Goal: Task Accomplishment & Management: Manage account settings

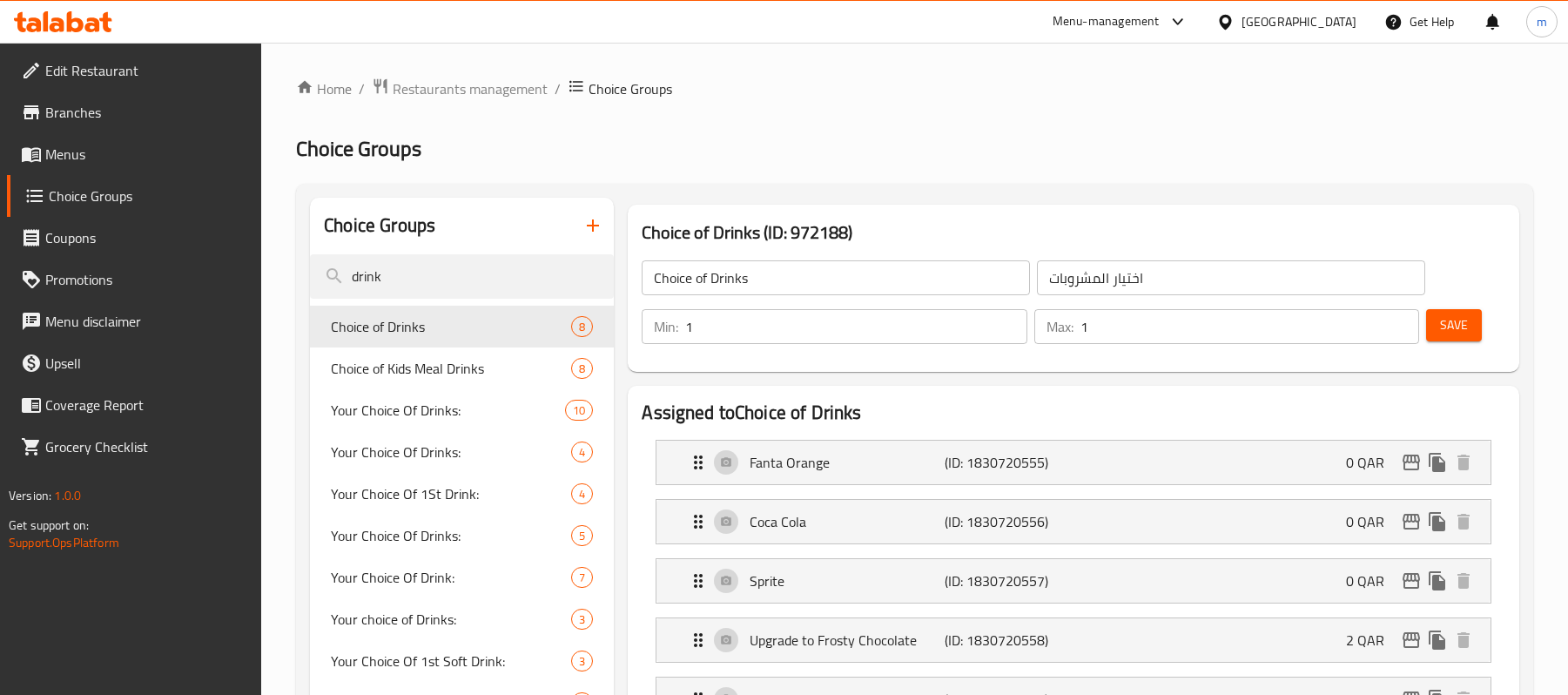
drag, startPoint x: 0, startPoint y: 0, endPoint x: 84, endPoint y: 115, distance: 142.4
click at [84, 115] on span "Branches" at bounding box center [146, 112] width 203 height 21
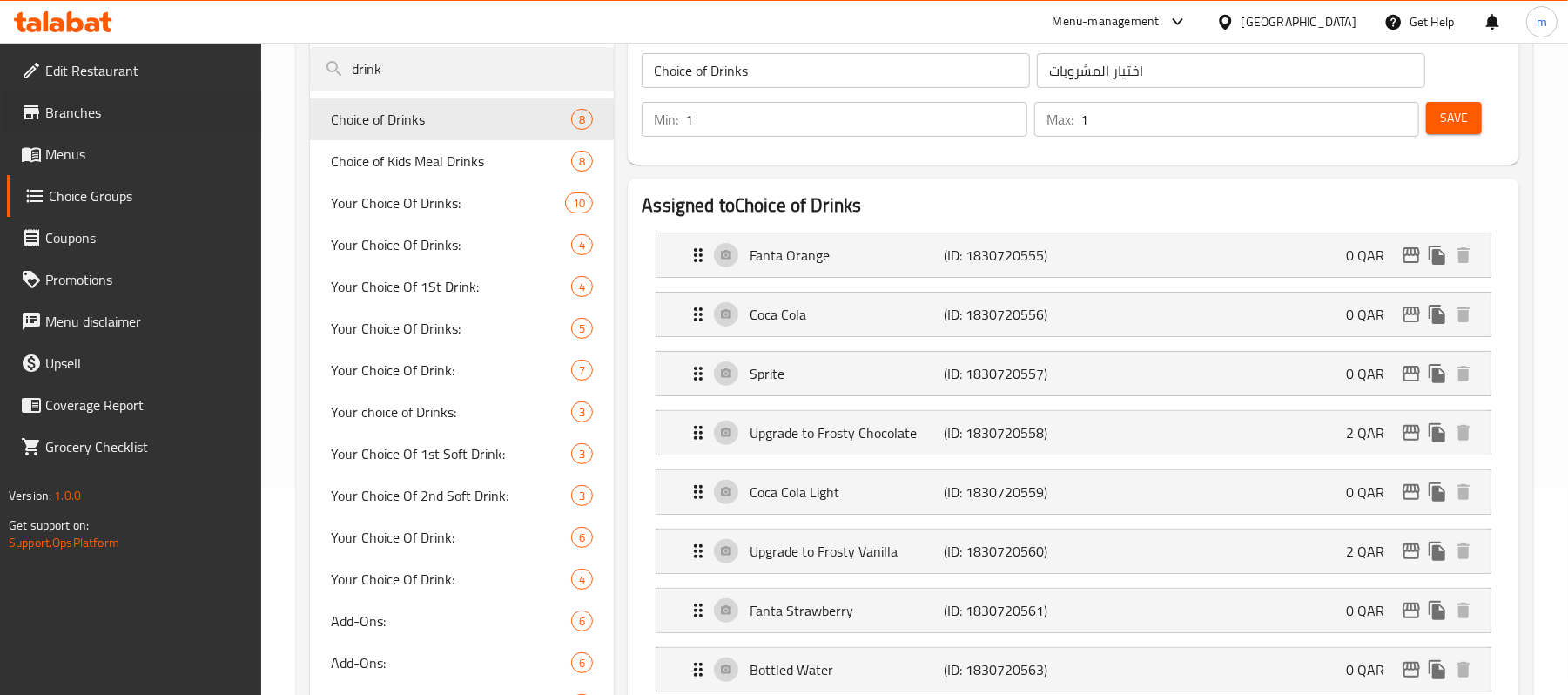
scroll to position [207, 0]
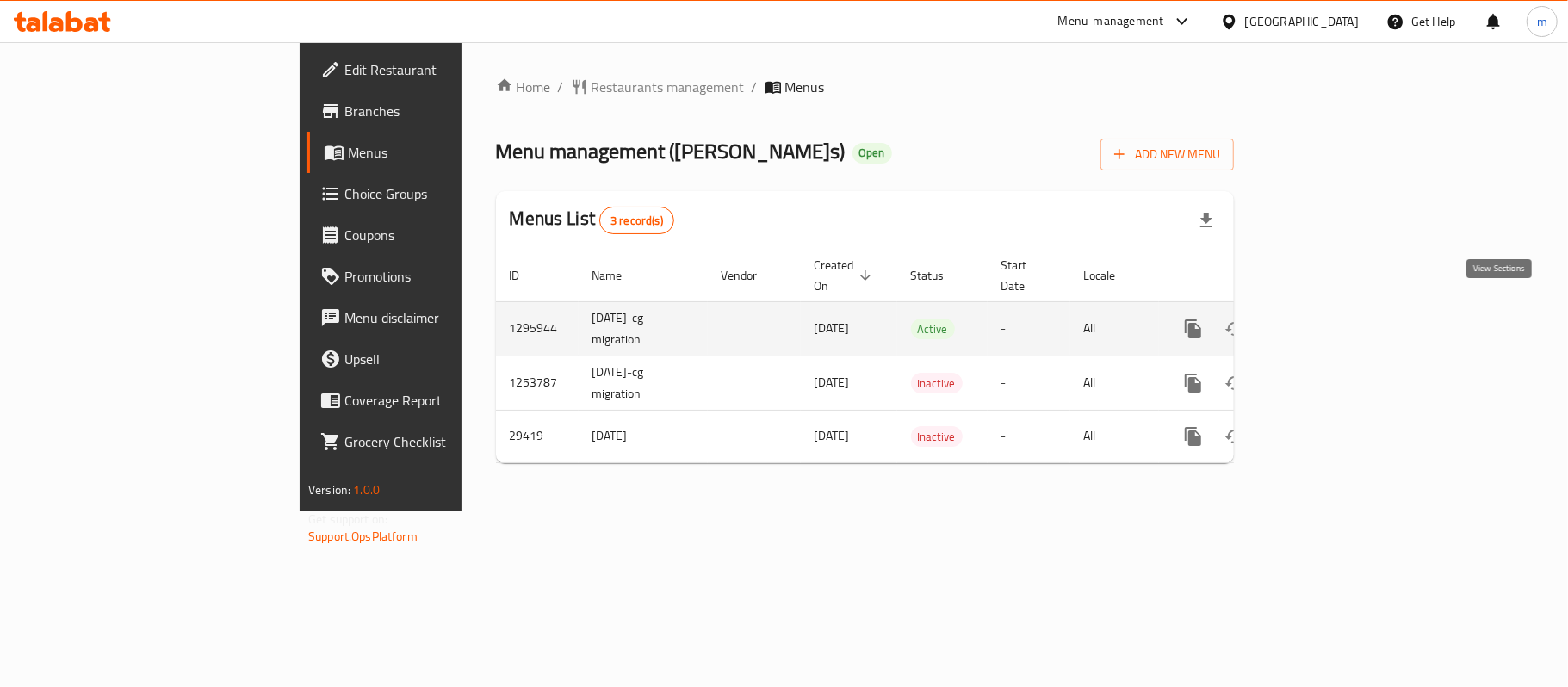
click at [1325, 321] on icon "enhanced table" at bounding box center [1317, 328] width 15 height 15
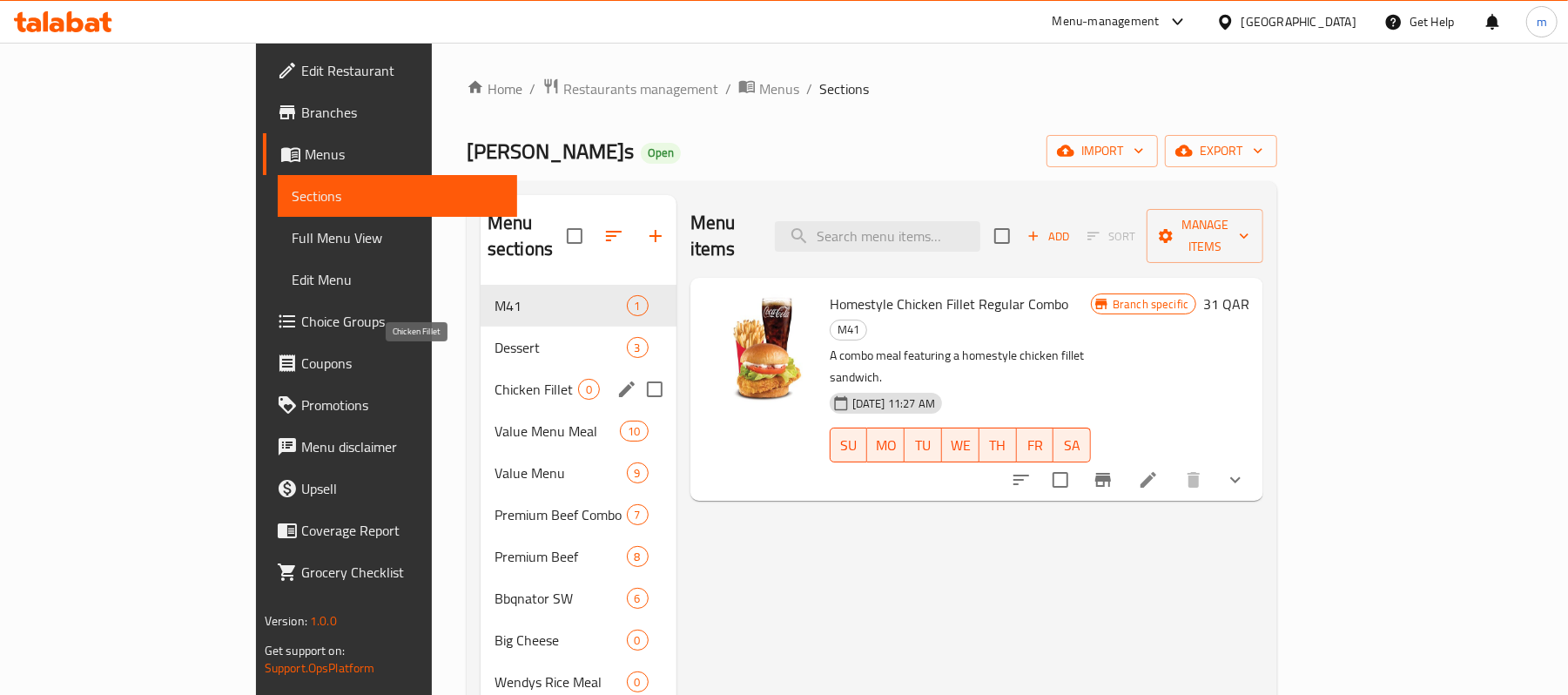
click at [495, 378] on span "Chicken Fillet" at bounding box center [537, 388] width 84 height 21
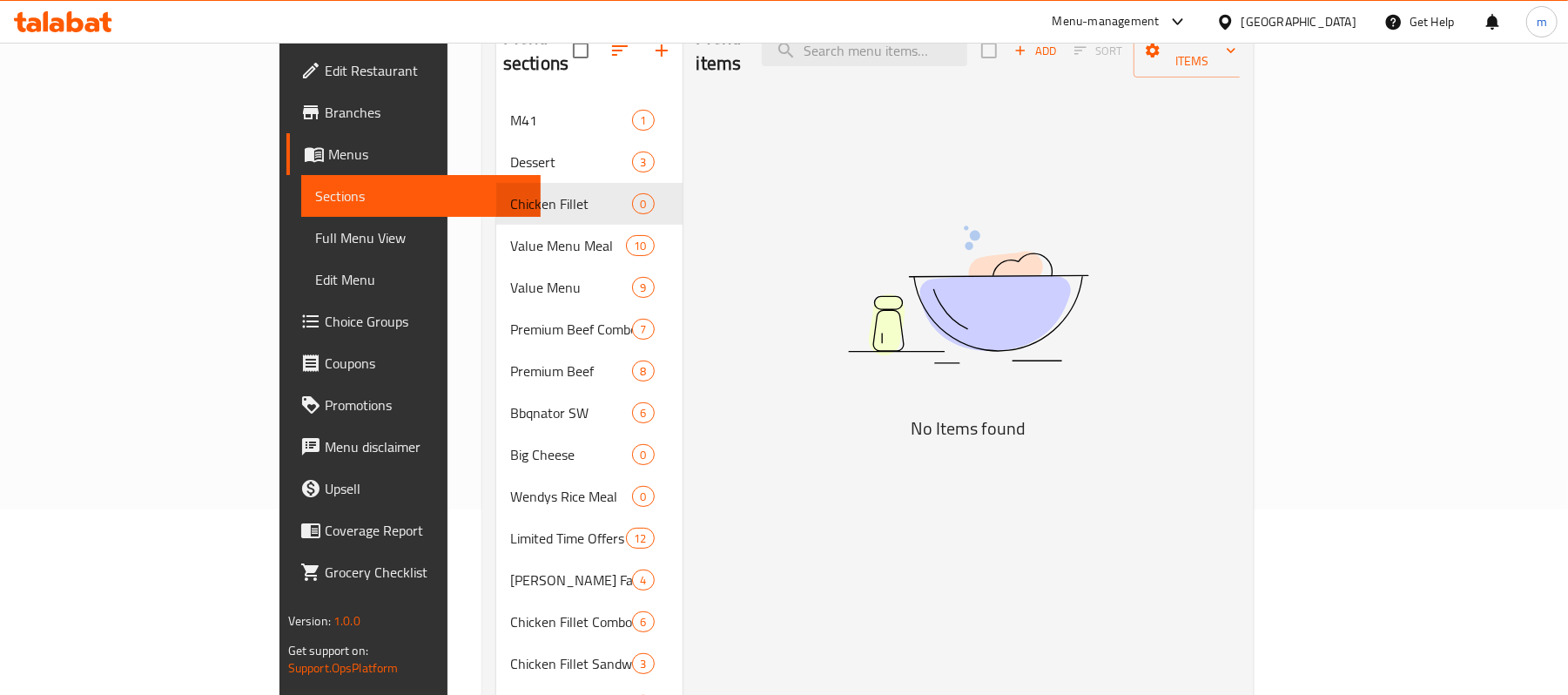
scroll to position [348, 0]
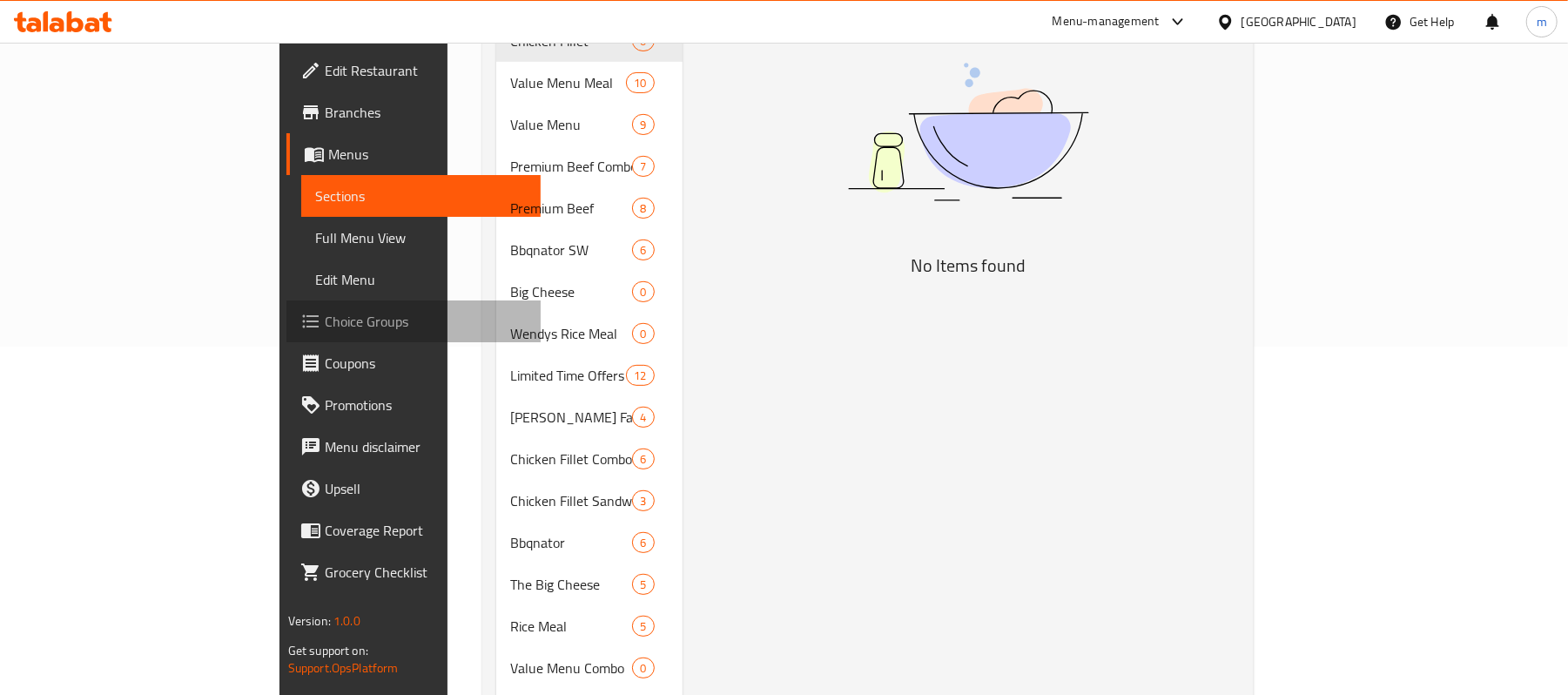
click at [325, 324] on span "Choice Groups" at bounding box center [426, 321] width 203 height 21
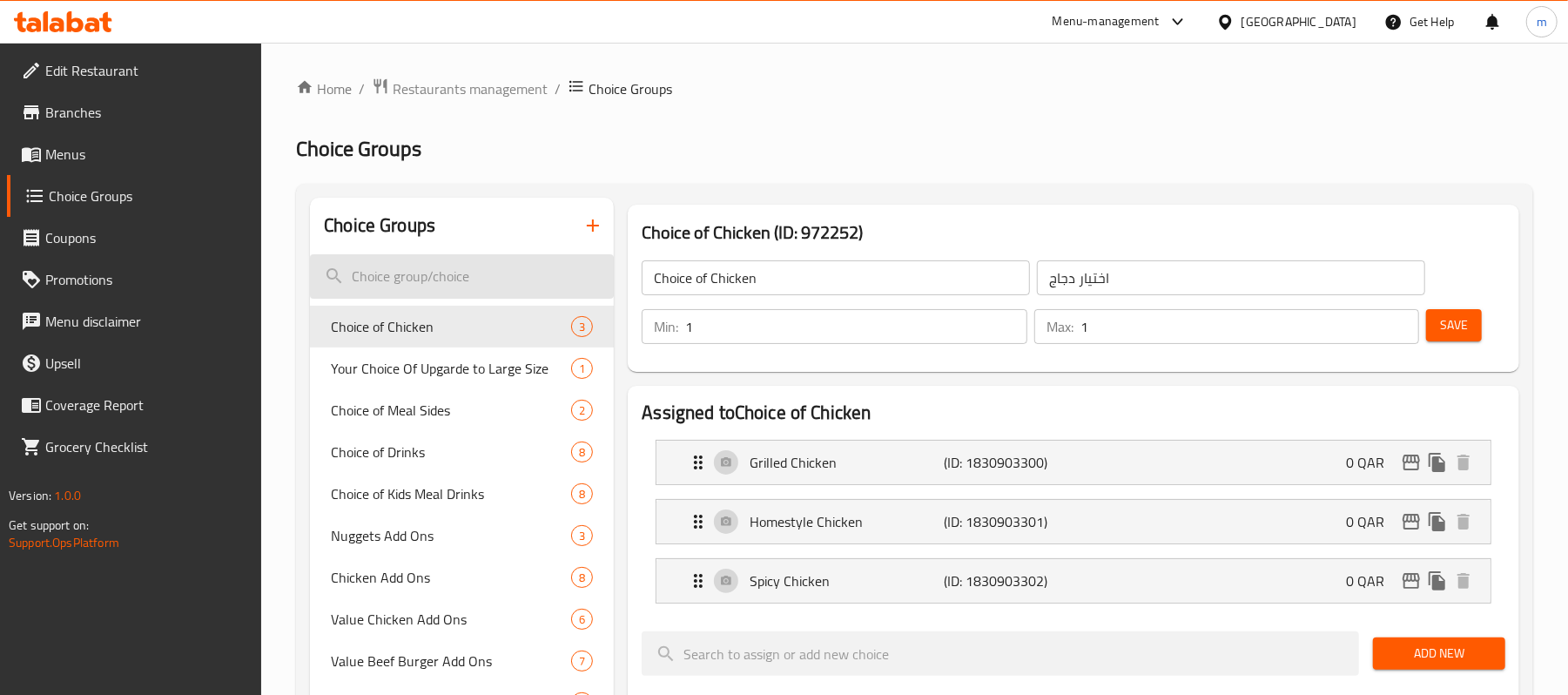
click at [457, 277] on input "search" at bounding box center [462, 276] width 304 height 45
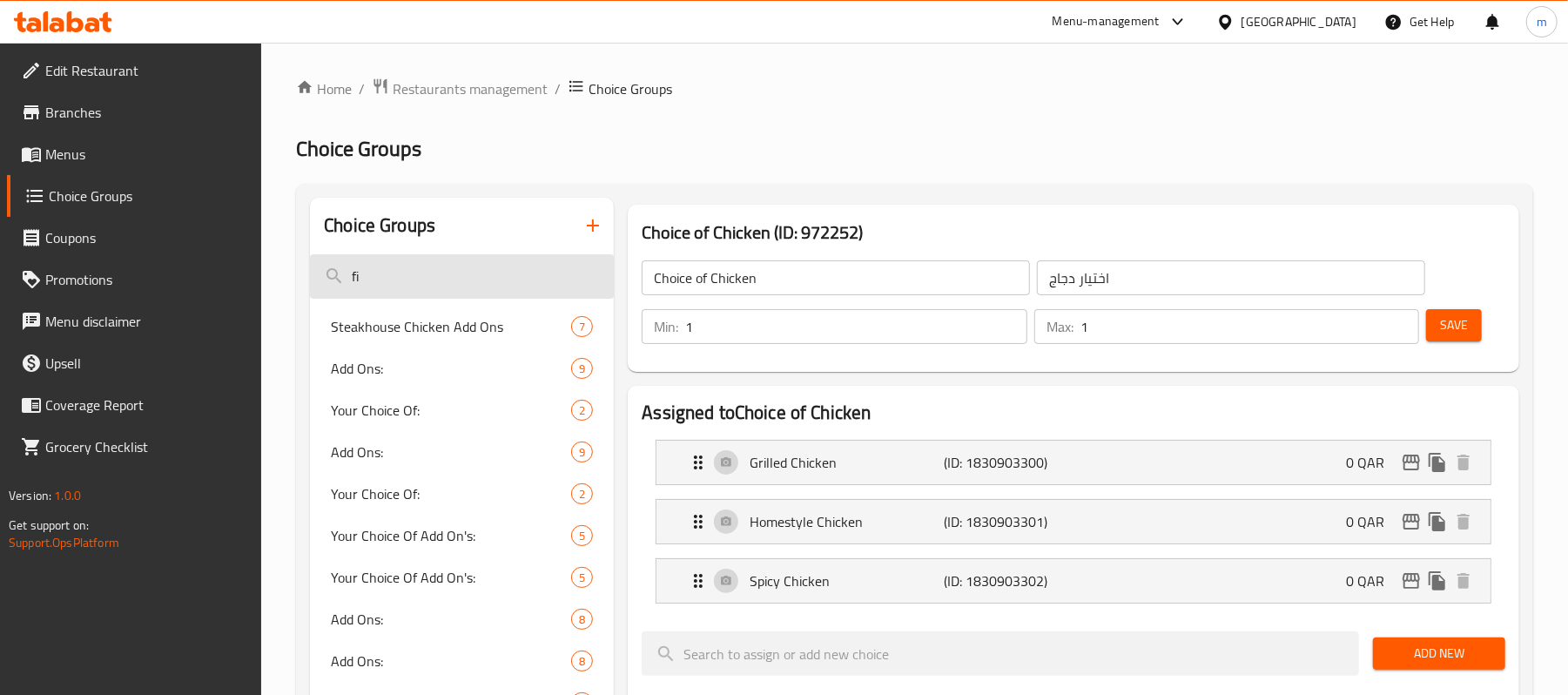
type input "f"
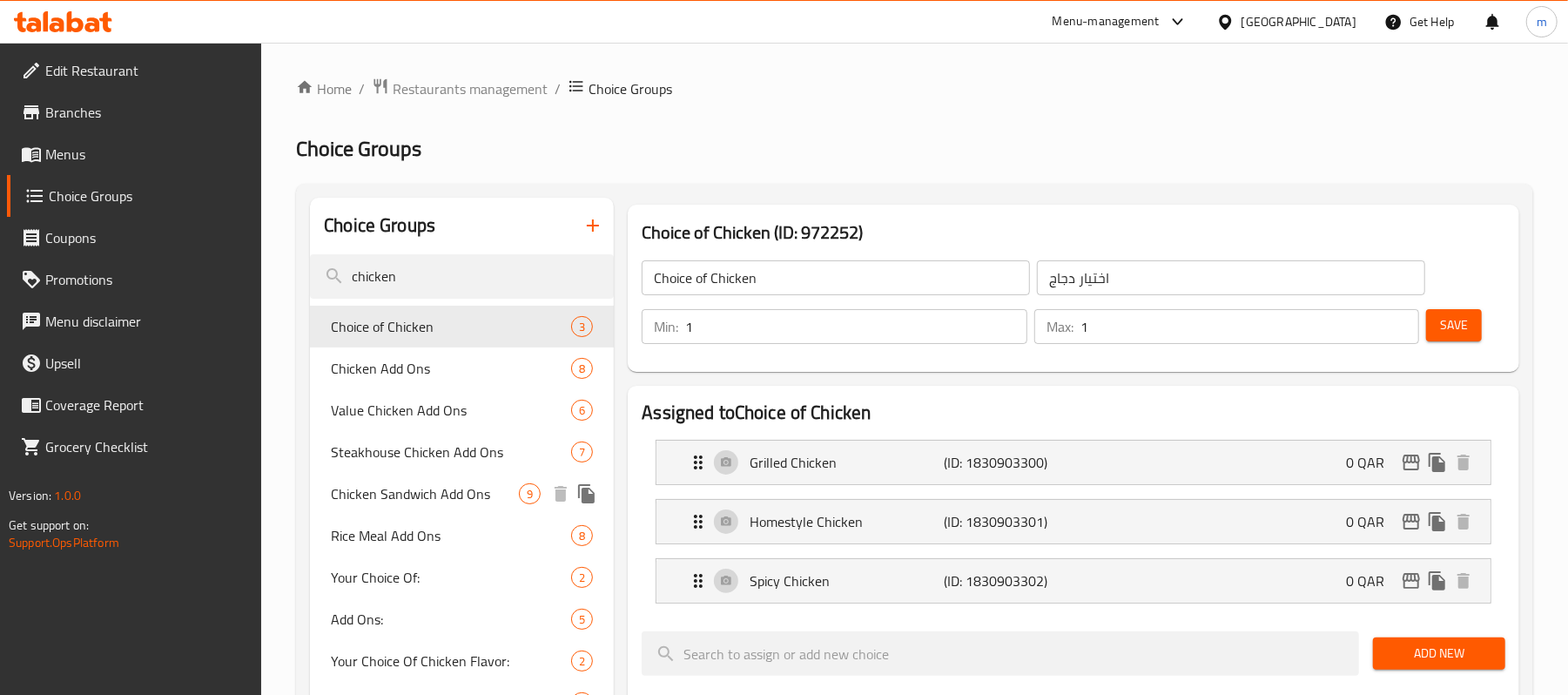
type input "chicken"
click at [442, 499] on span "Chicken Sandwich Add Ons" at bounding box center [425, 493] width 188 height 21
type input "Chicken Sandwich Add Ons"
type input "إضافات ساندويتش الدجاج"
type input "0"
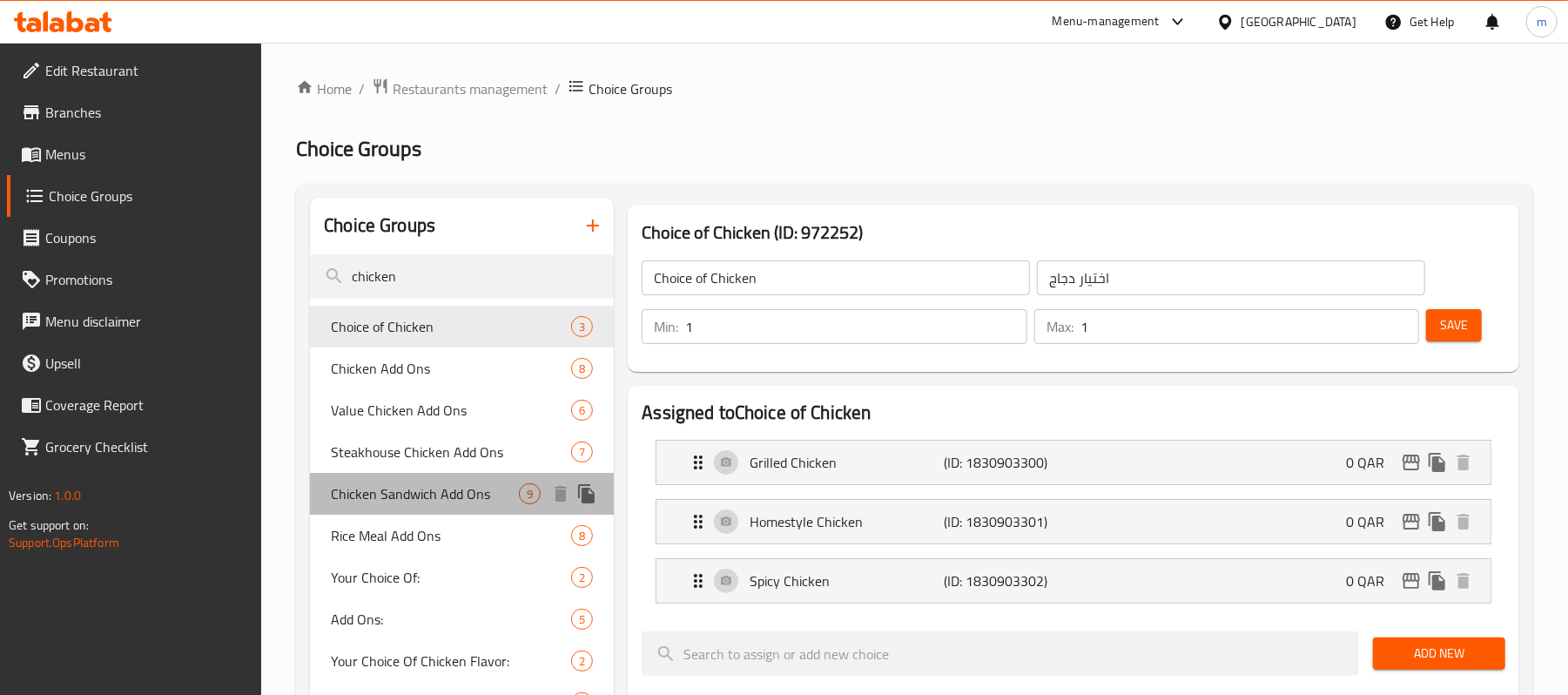
type input "8"
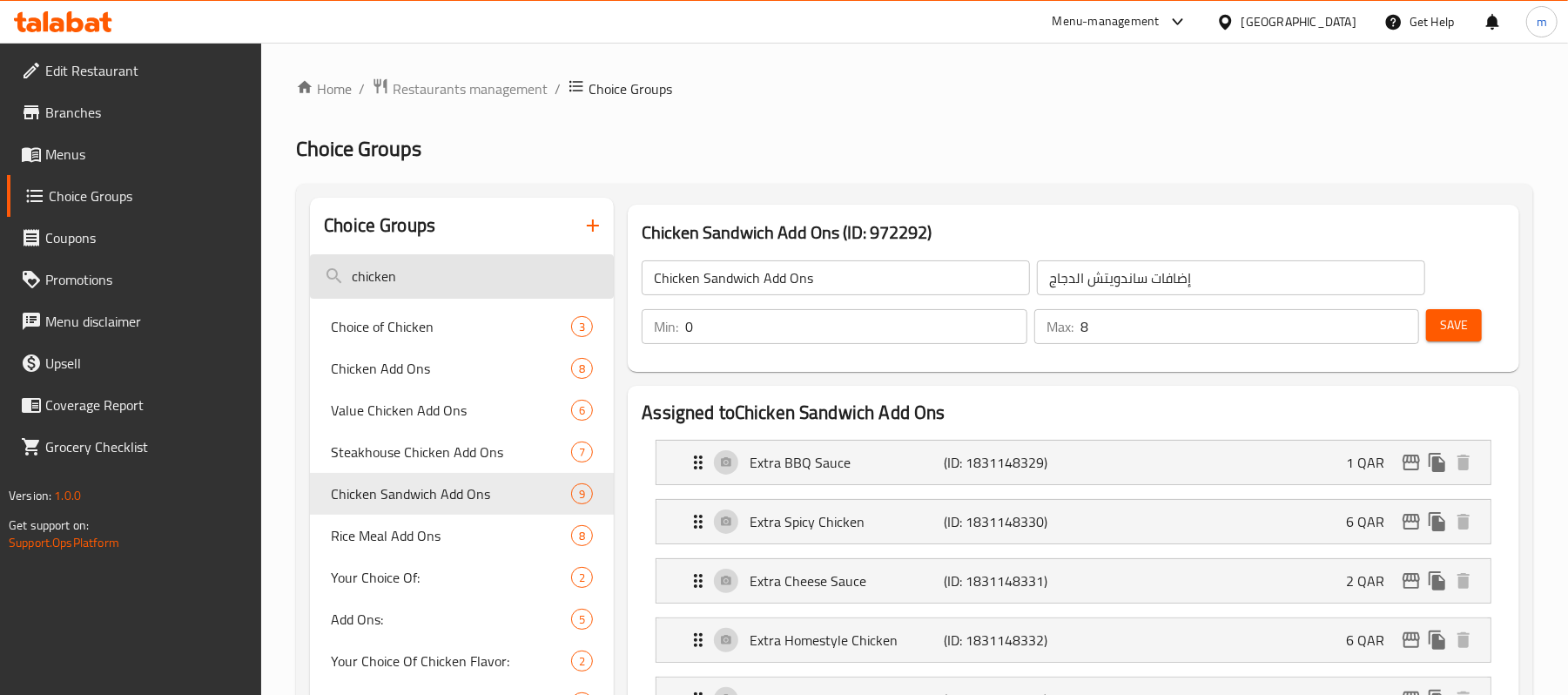
click at [411, 279] on input "chicken" at bounding box center [462, 276] width 304 height 45
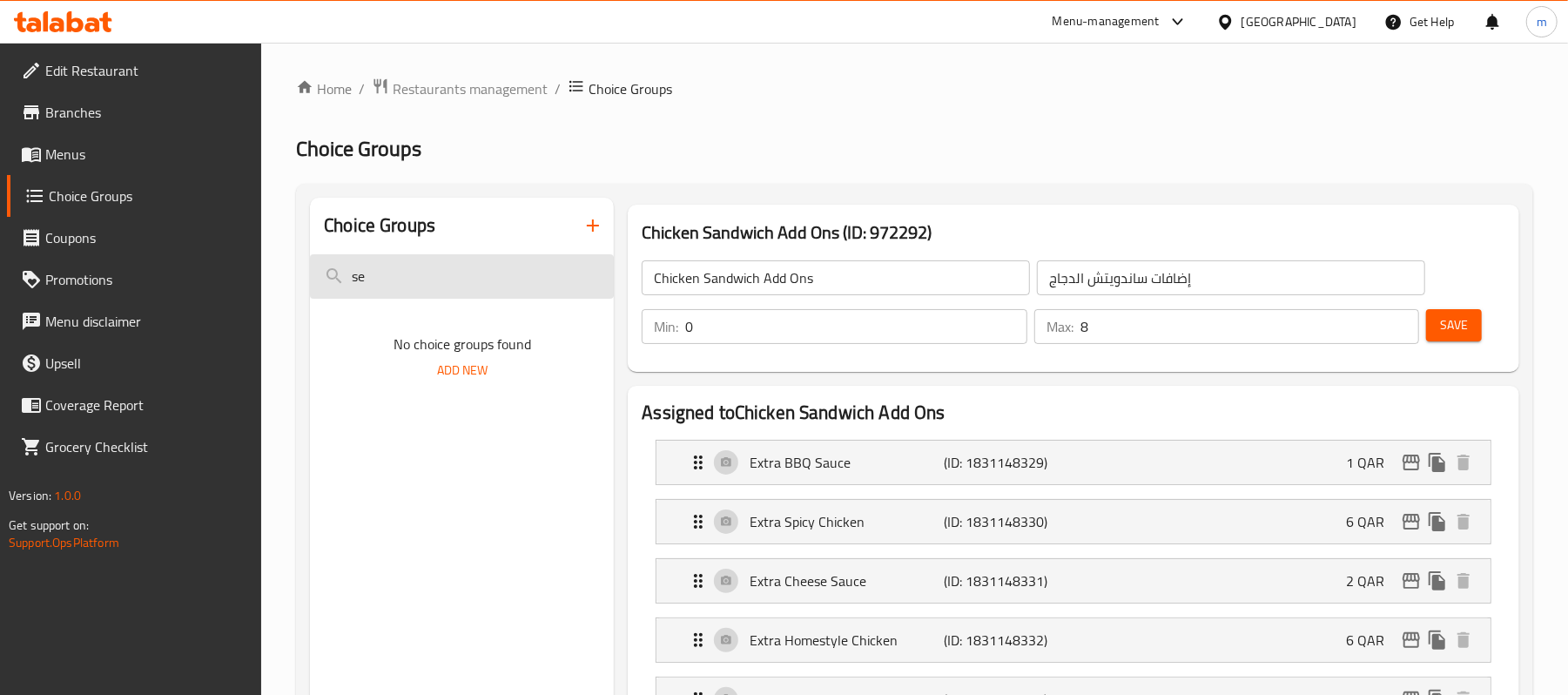
type input "s"
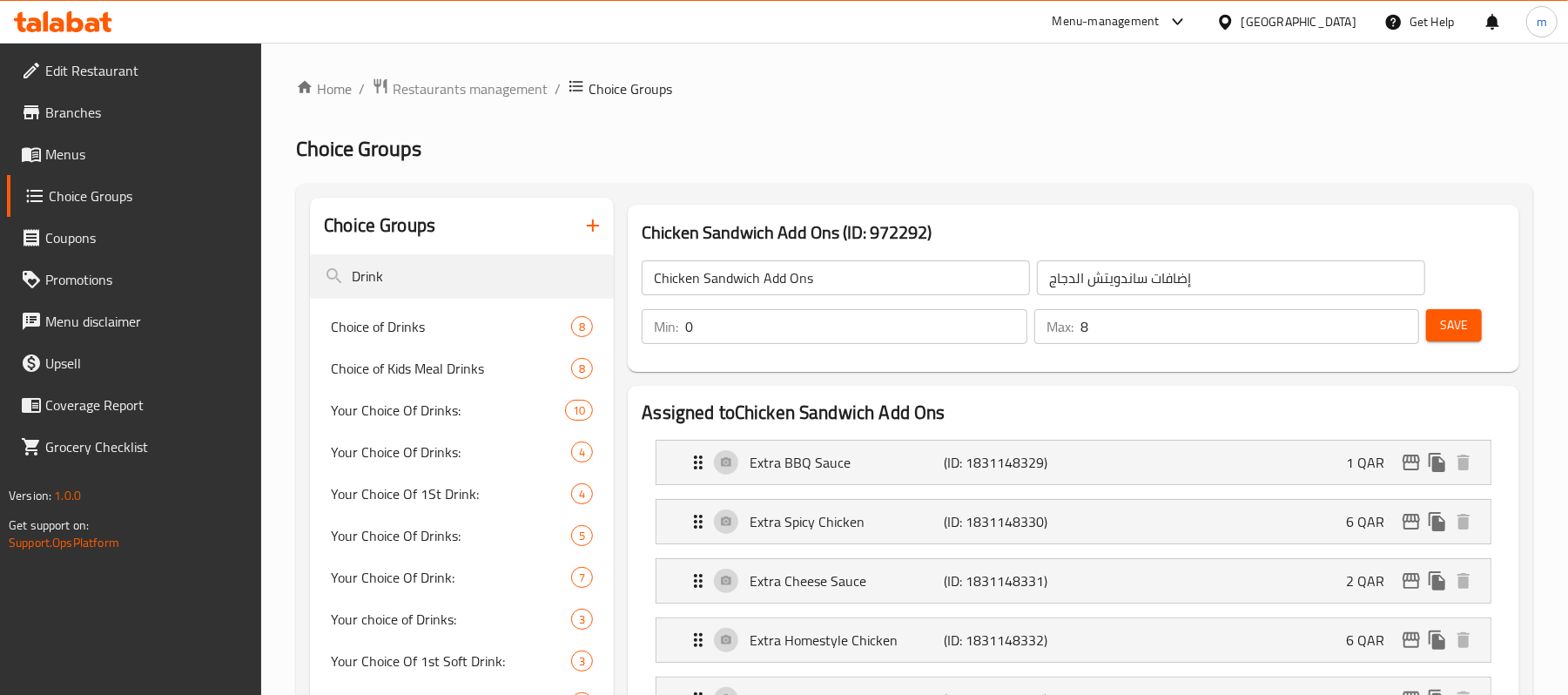
scroll to position [116, 0]
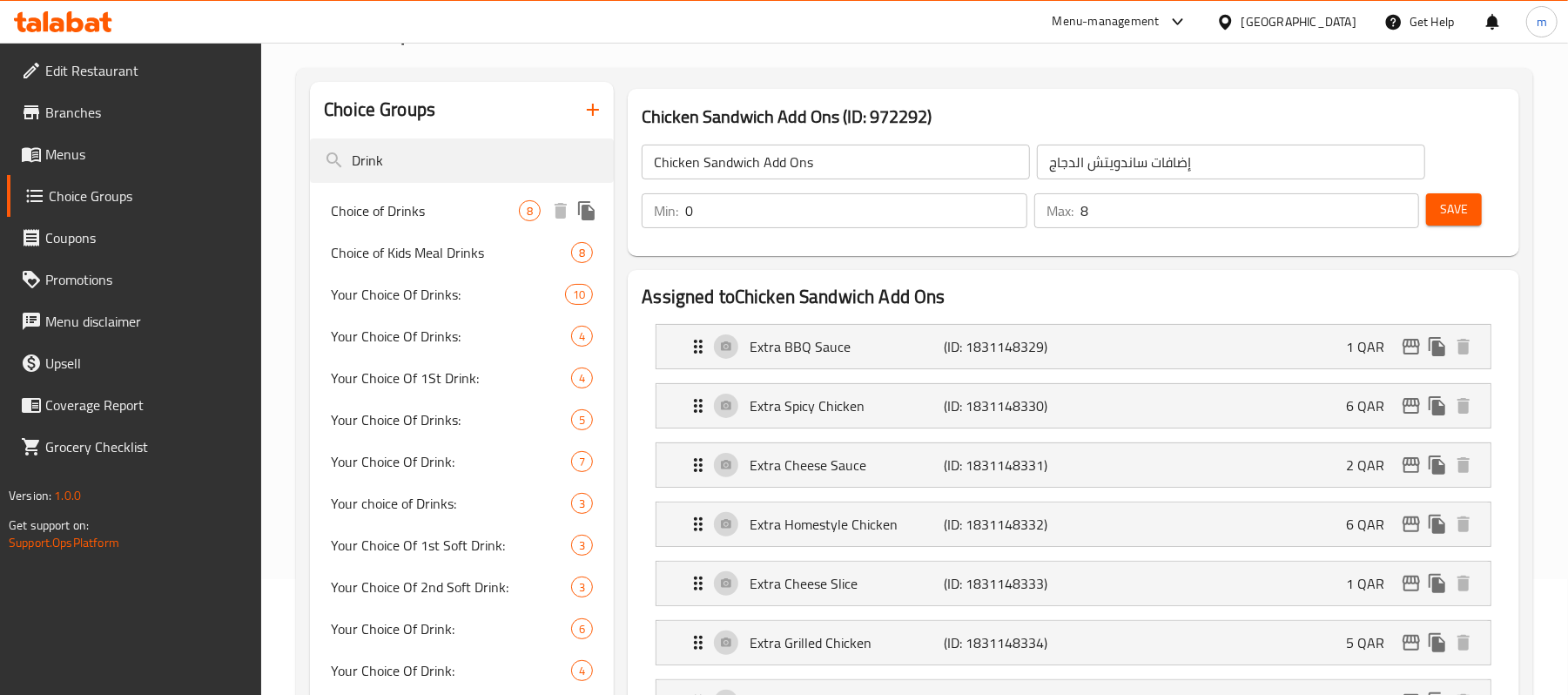
type input "Drink"
click at [417, 219] on span "Choice of Drinks" at bounding box center [425, 210] width 188 height 21
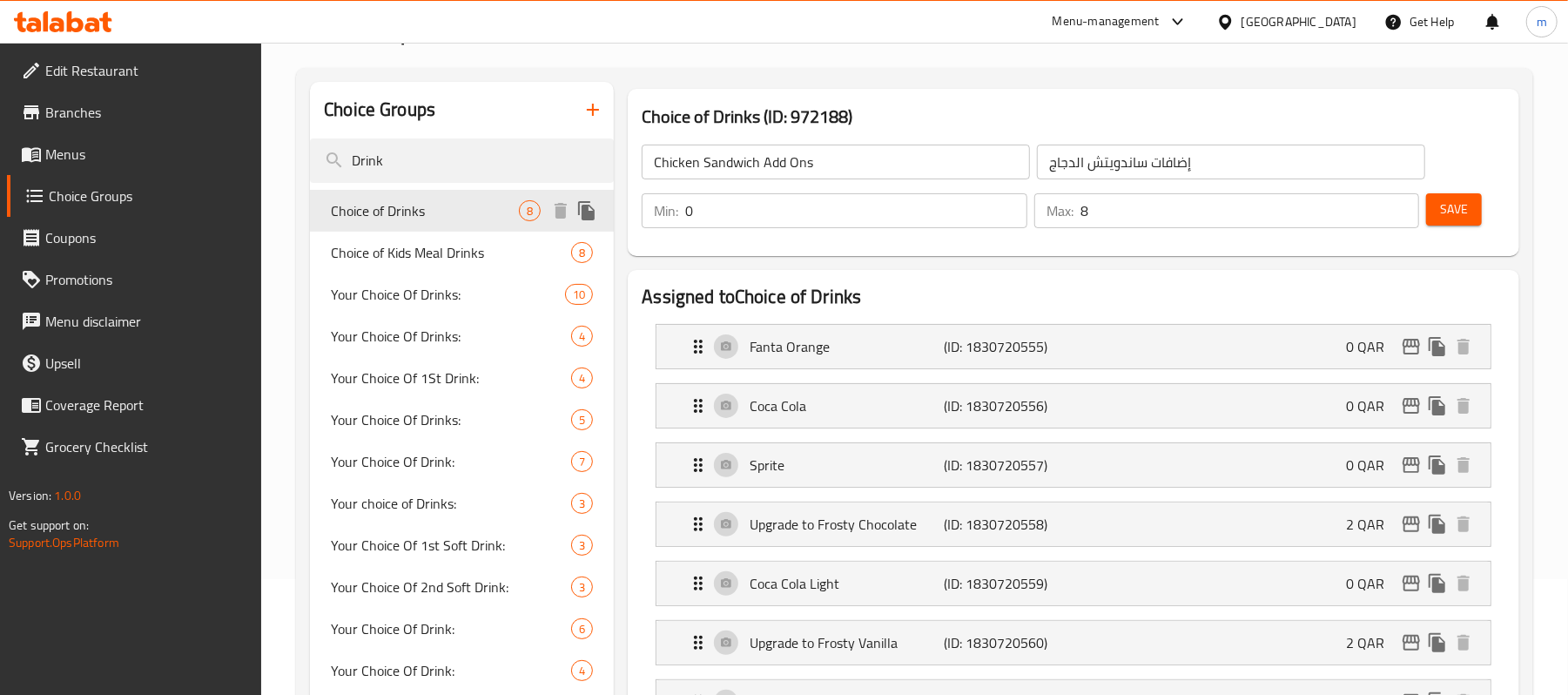
type input "Choice of Drinks"
type input "اختيار المشروبات"
type input "1"
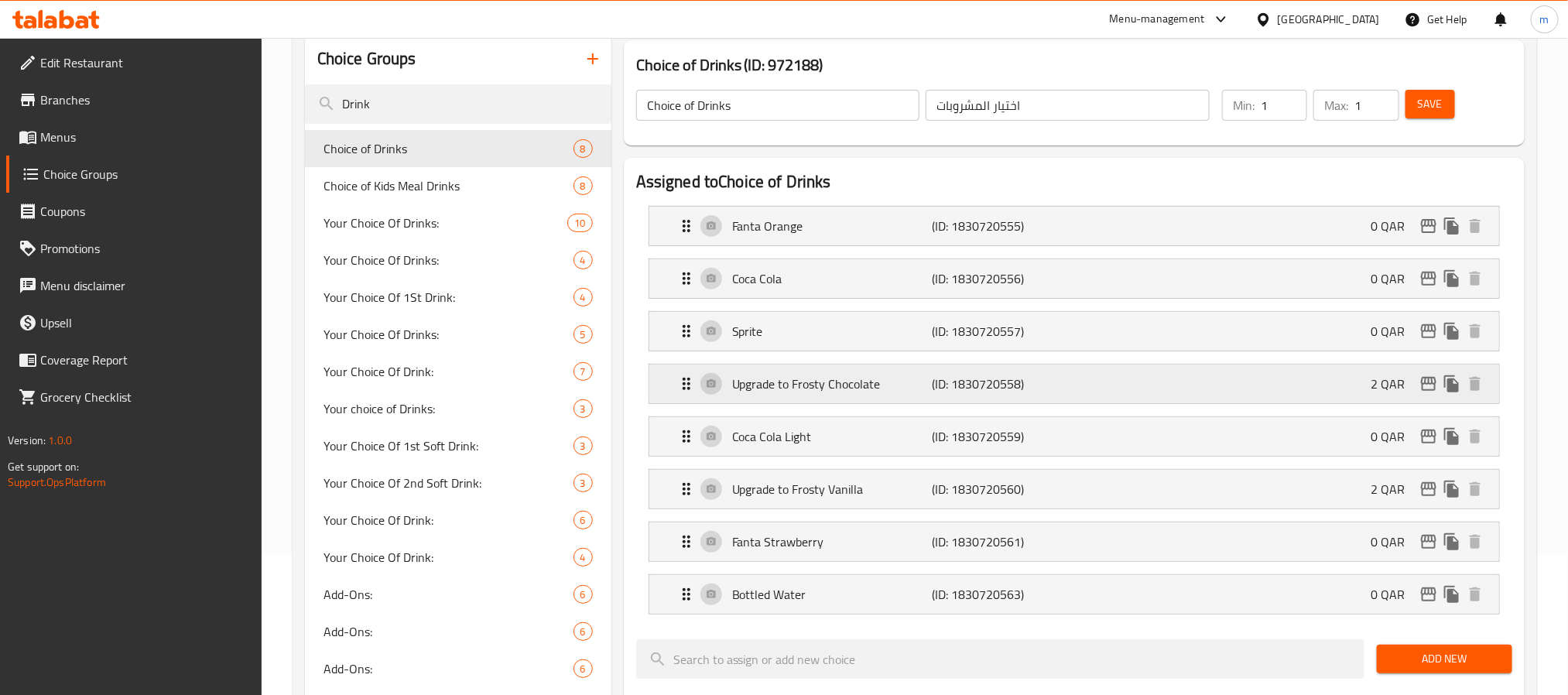
scroll to position [91, 0]
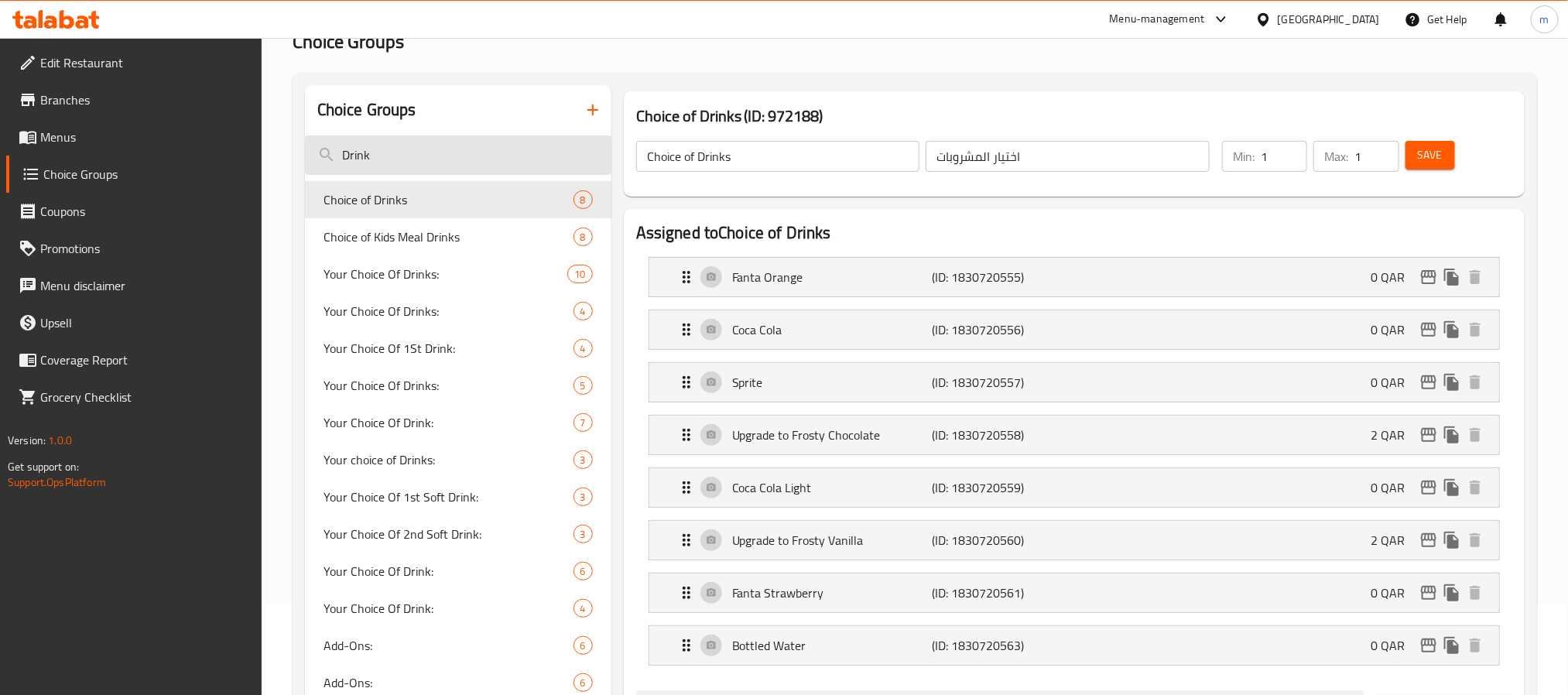
click at [428, 158] on input "Drink" at bounding box center [458, 155] width 306 height 40
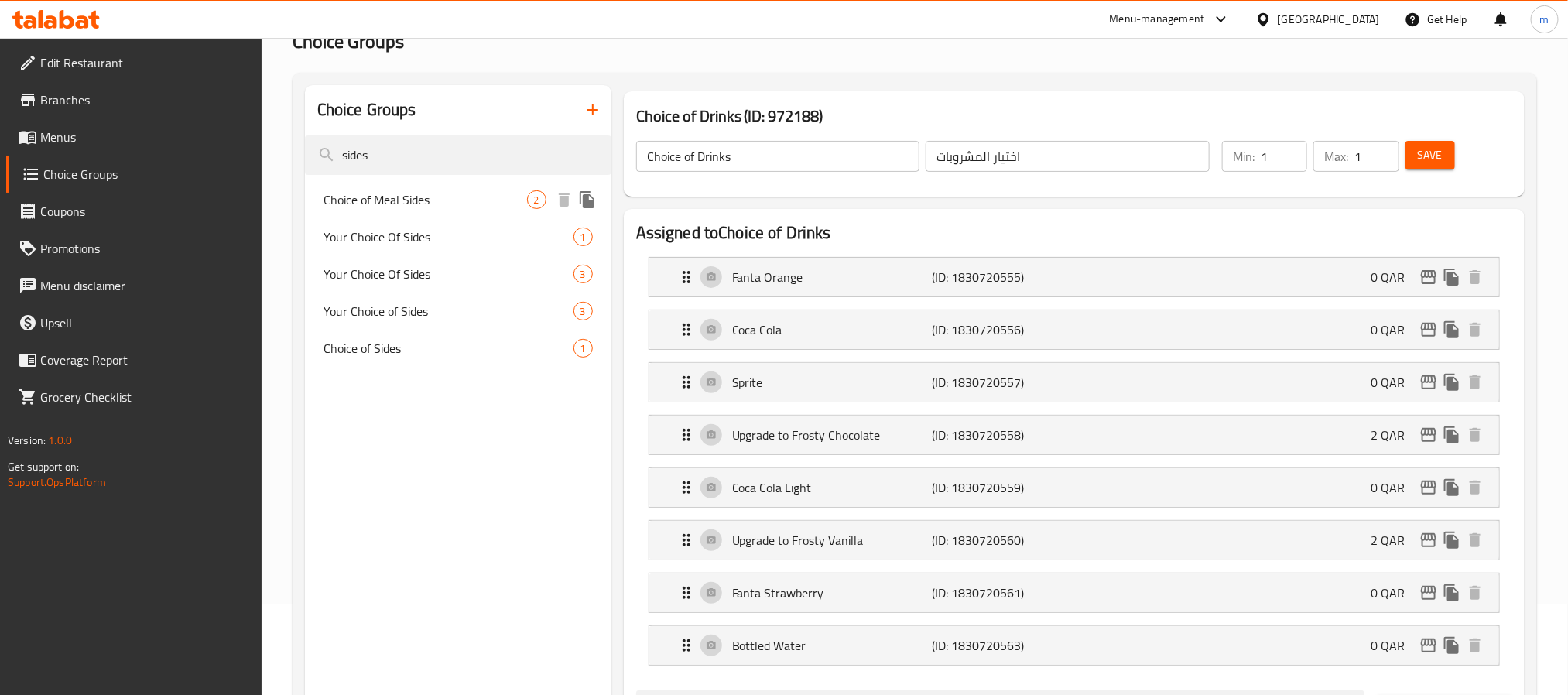
type input "sides"
click at [399, 198] on span "Choice of Meal Sides" at bounding box center [425, 199] width 204 height 19
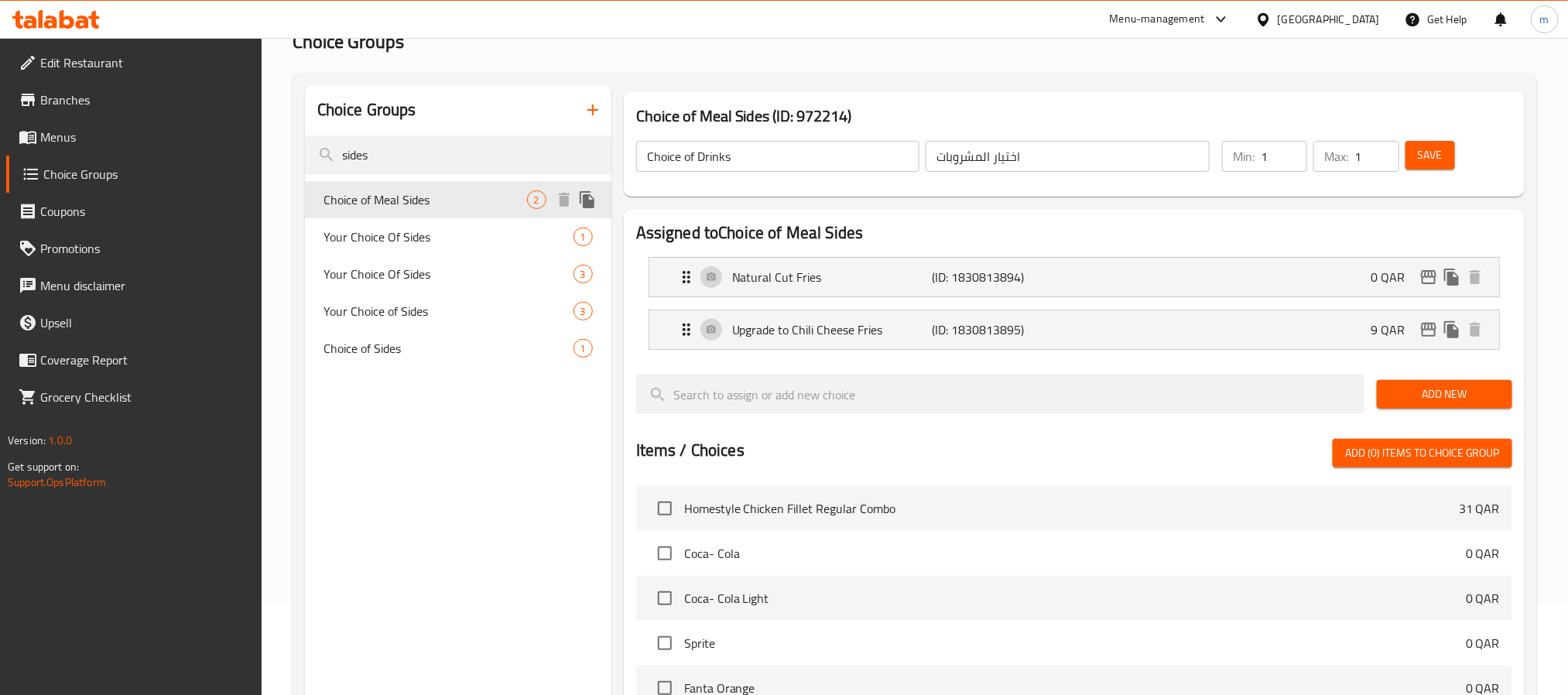
type input "Choice of Meal Sides"
type input "اختيار الأطباق الجانبية للوجبة"
click at [453, 163] on input "sides" at bounding box center [458, 155] width 306 height 40
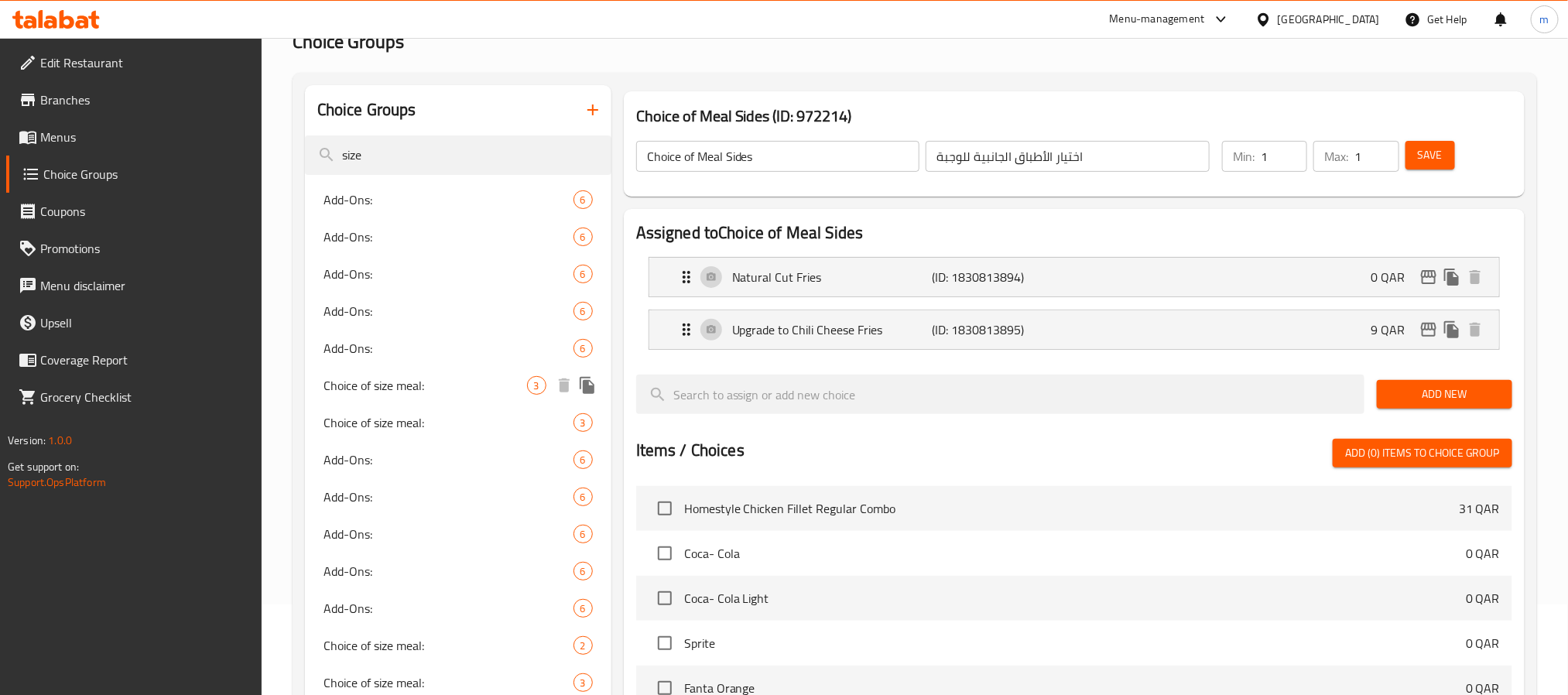
type input "size"
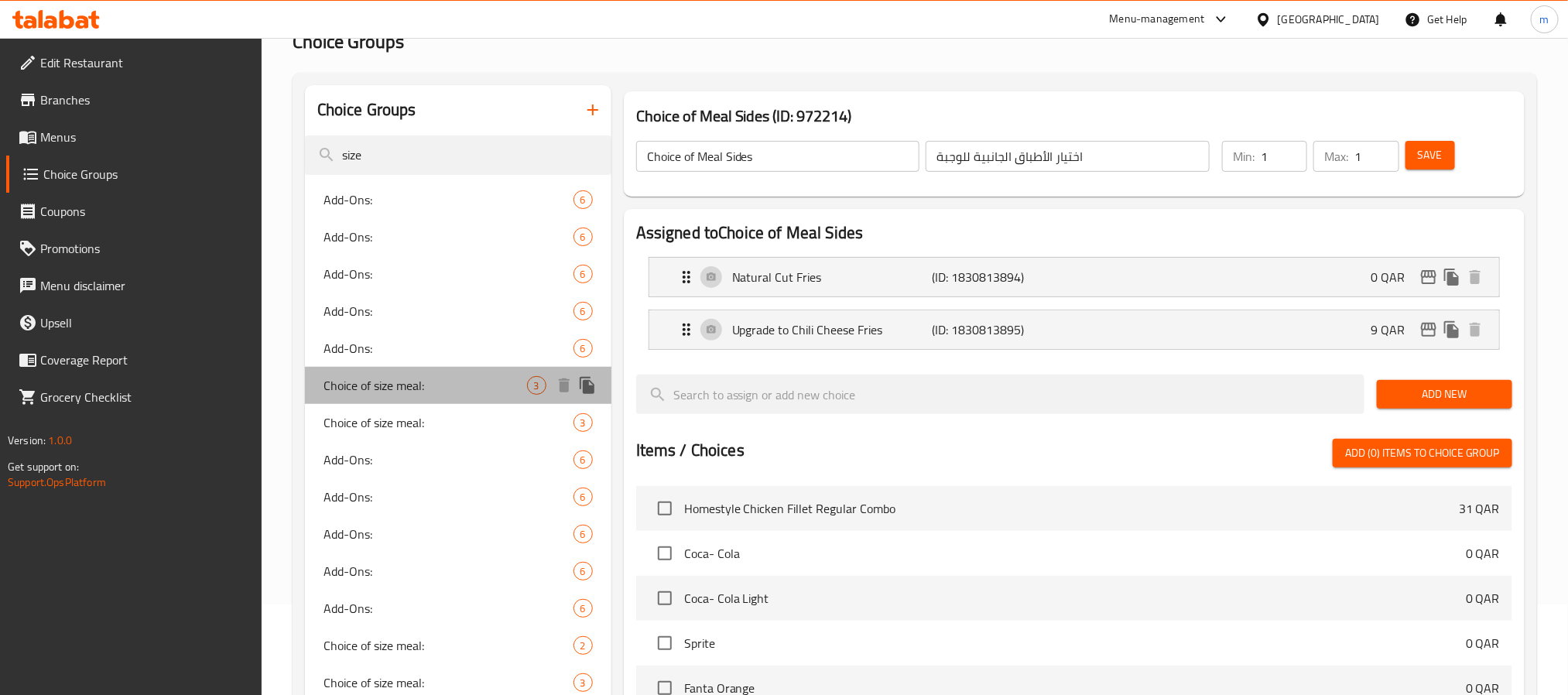
click at [427, 387] on span "Choice of size meal:" at bounding box center [425, 385] width 204 height 19
type input "Choice of size meal:"
type input "أختيارك:"
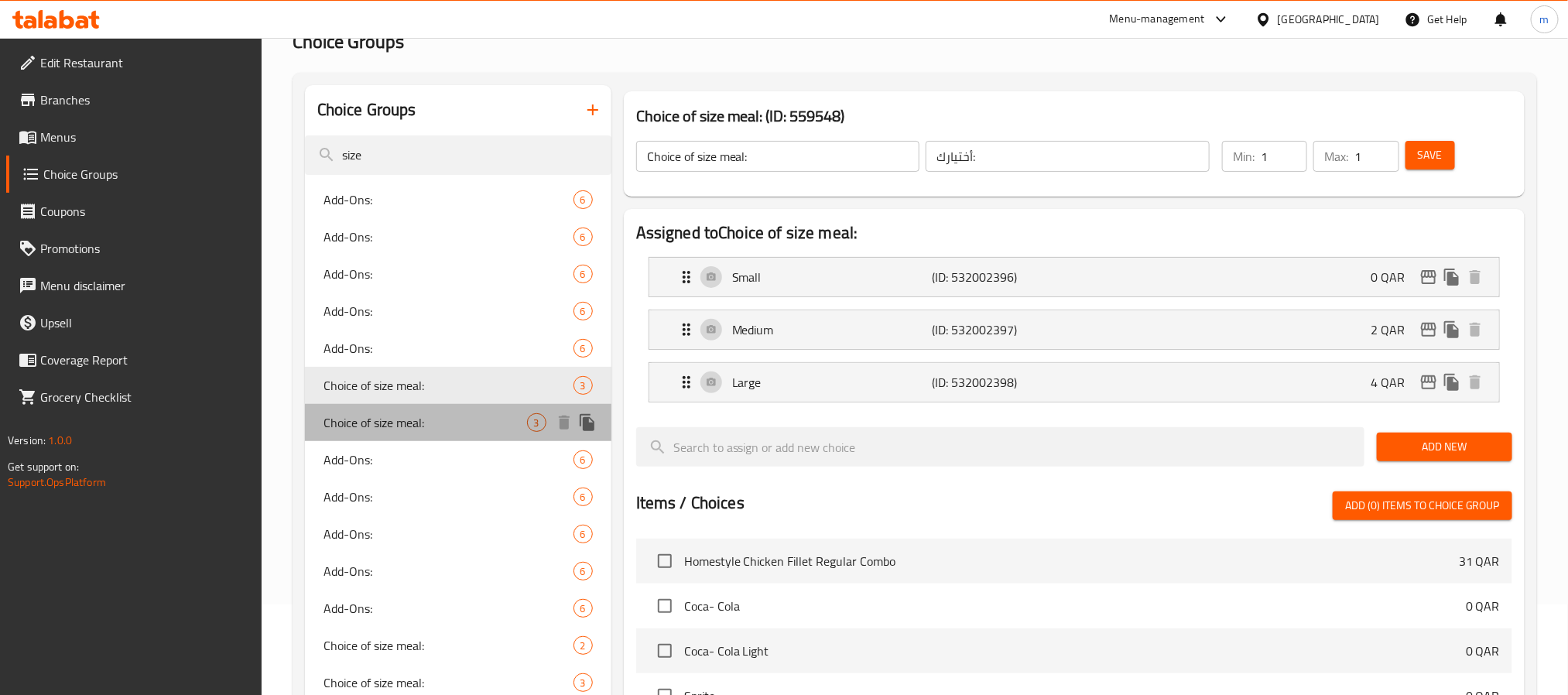
click at [416, 432] on span "Choice of size meal:" at bounding box center [425, 422] width 204 height 19
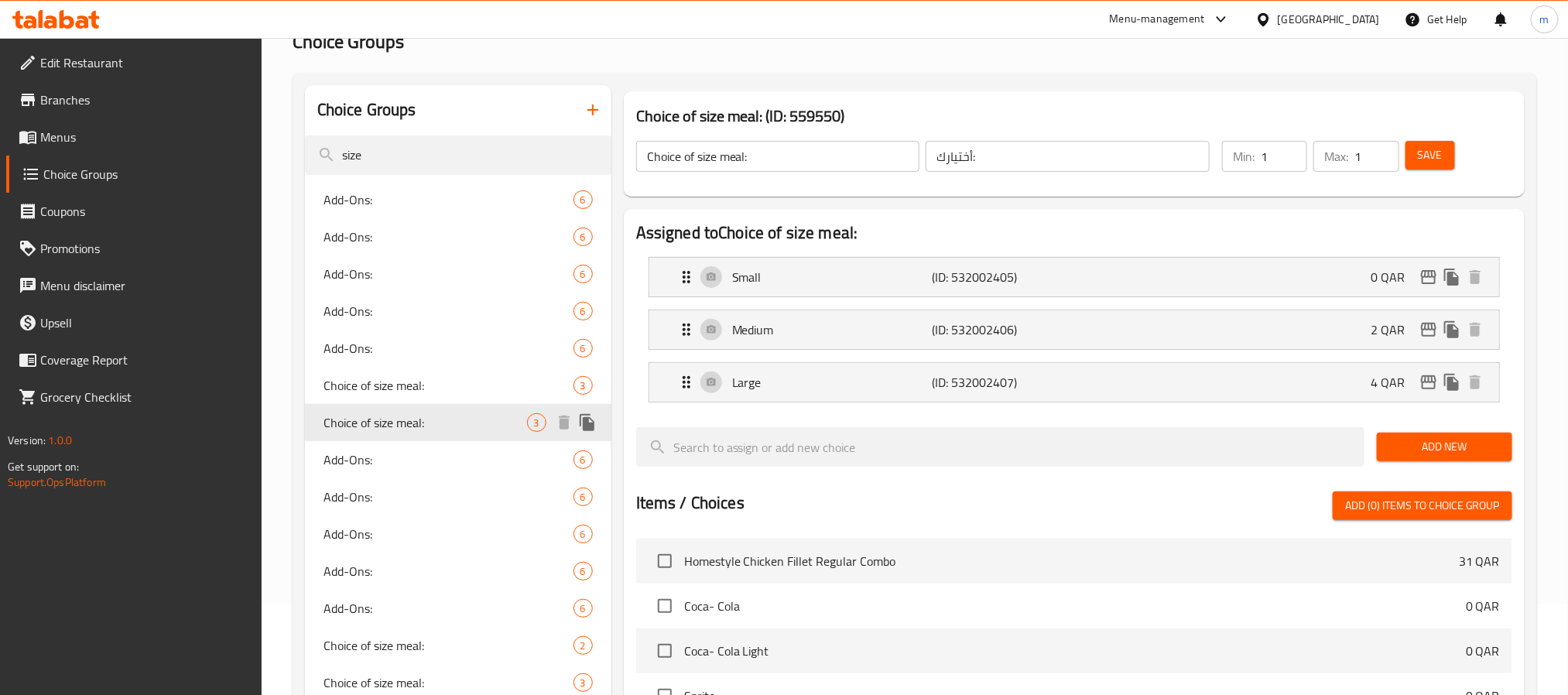
scroll to position [439, 0]
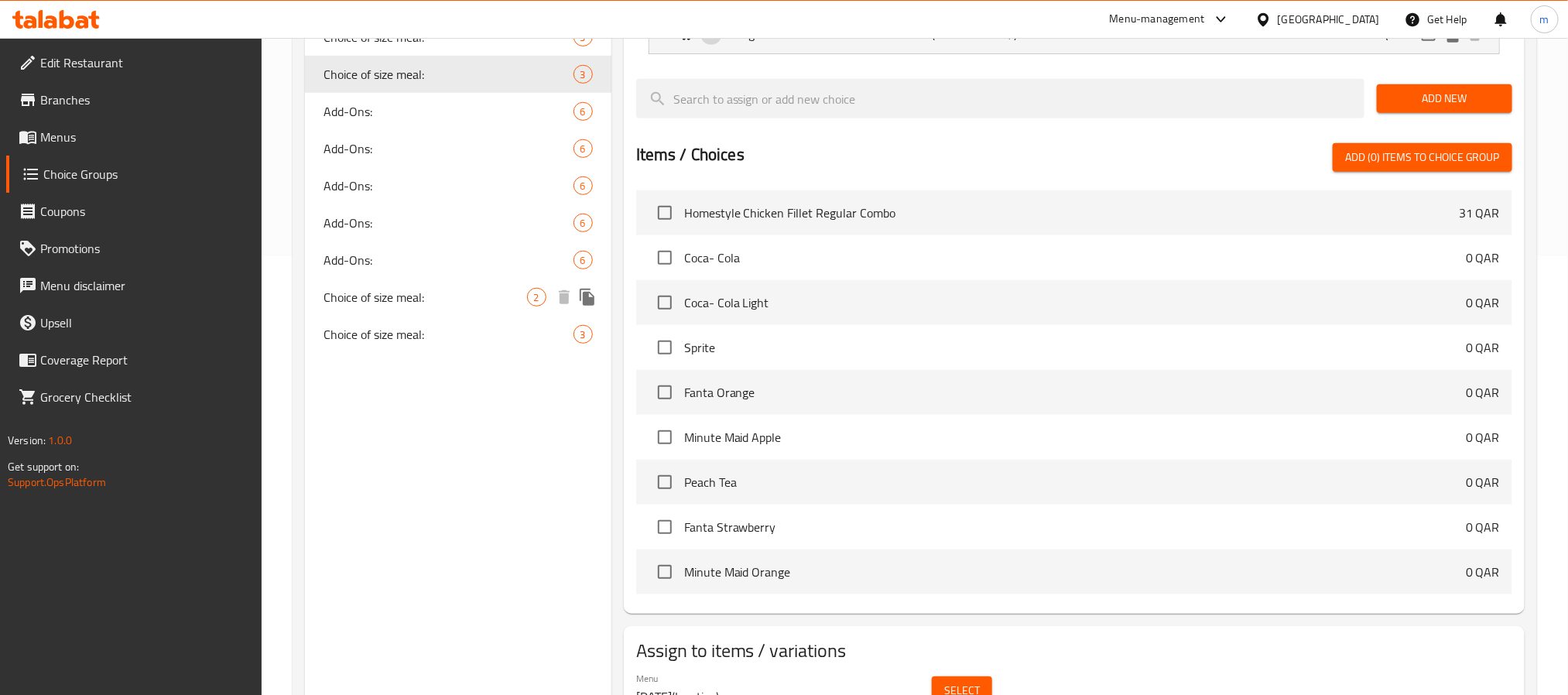
click at [419, 299] on span "Choice of size meal:" at bounding box center [425, 297] width 204 height 19
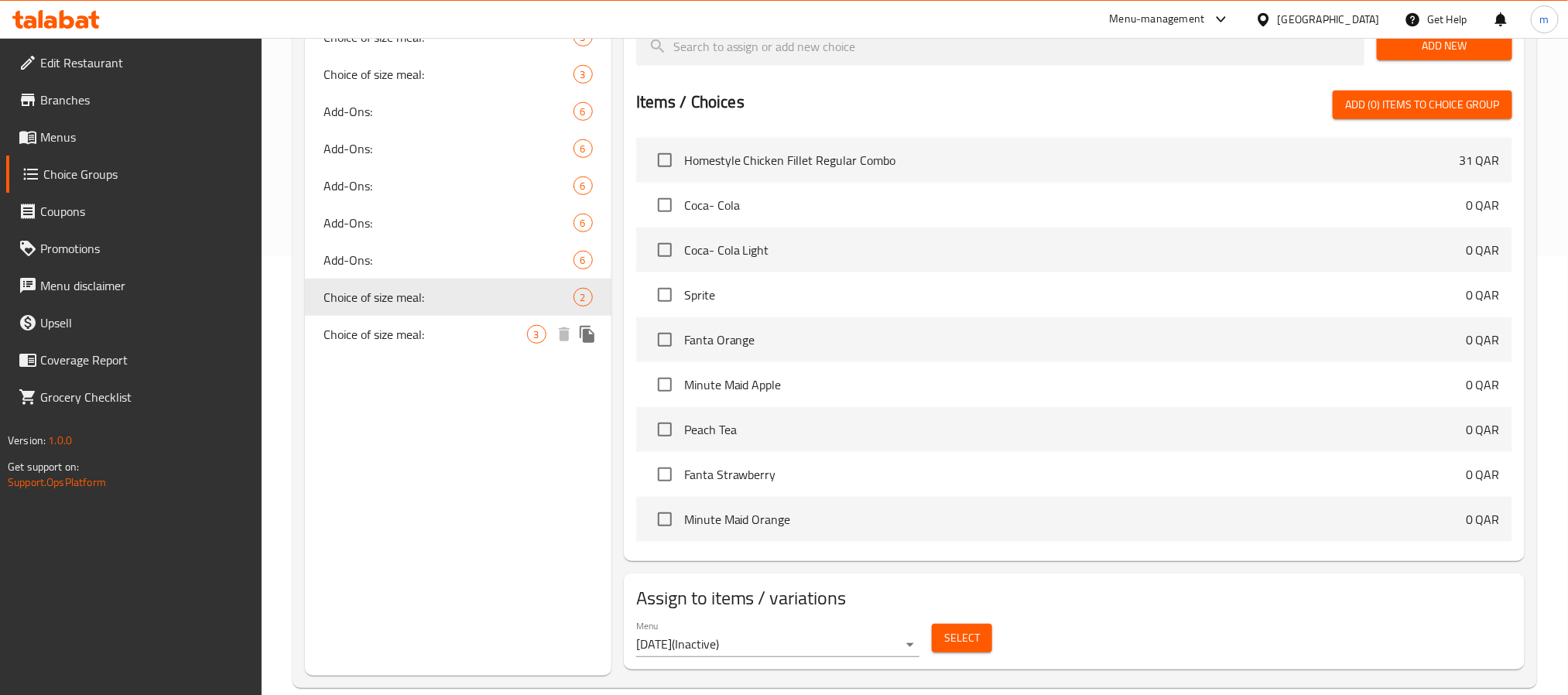
click at [404, 337] on span "Choice of size meal:" at bounding box center [425, 334] width 204 height 19
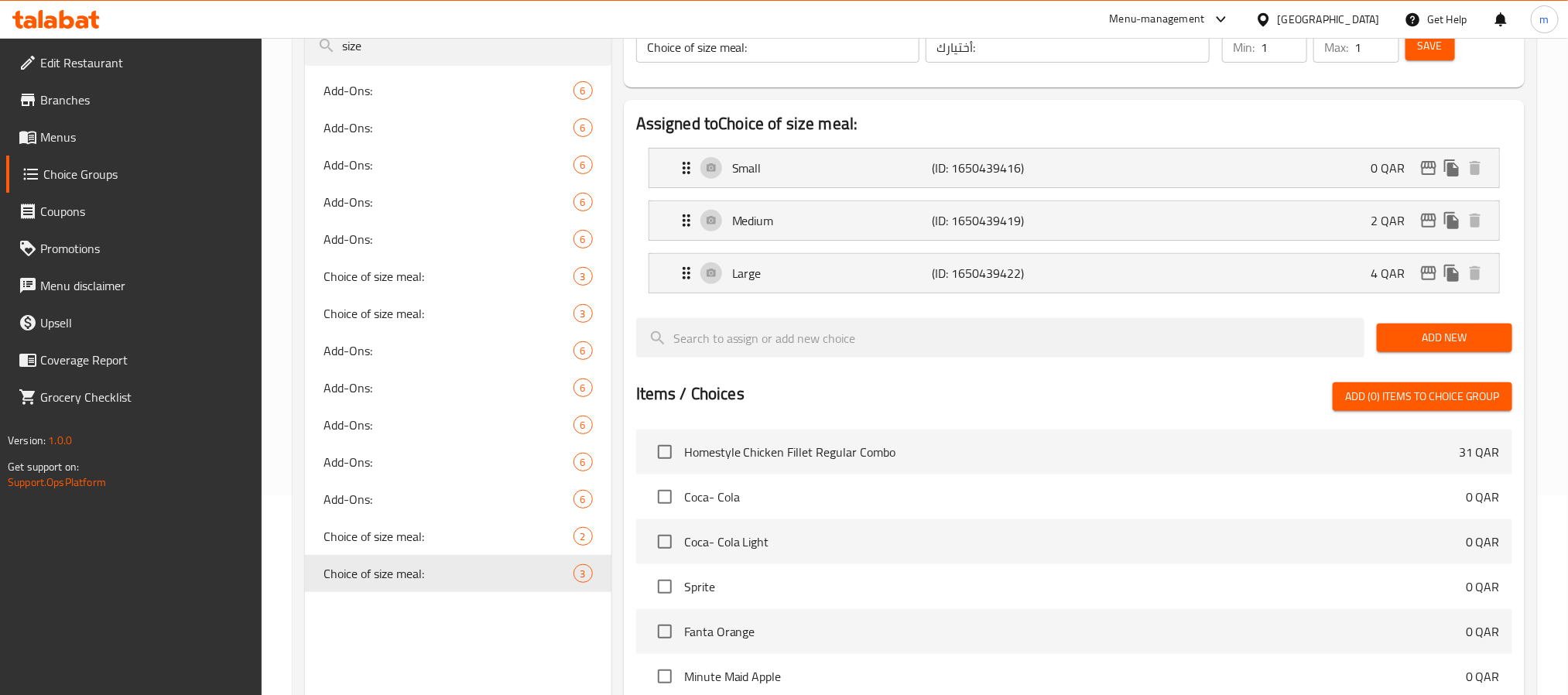
scroll to position [0, 0]
